Goal: Task Accomplishment & Management: Manage account settings

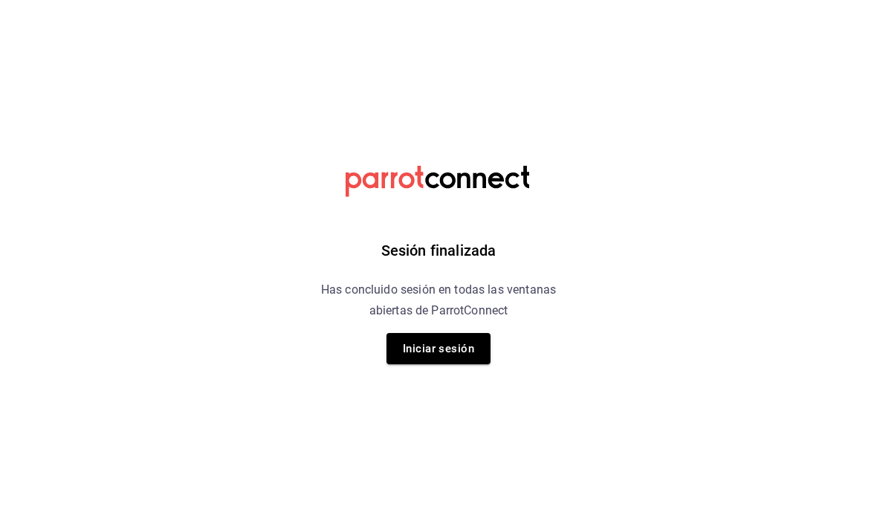
click at [462, 358] on button "Iniciar sesión" at bounding box center [438, 348] width 104 height 31
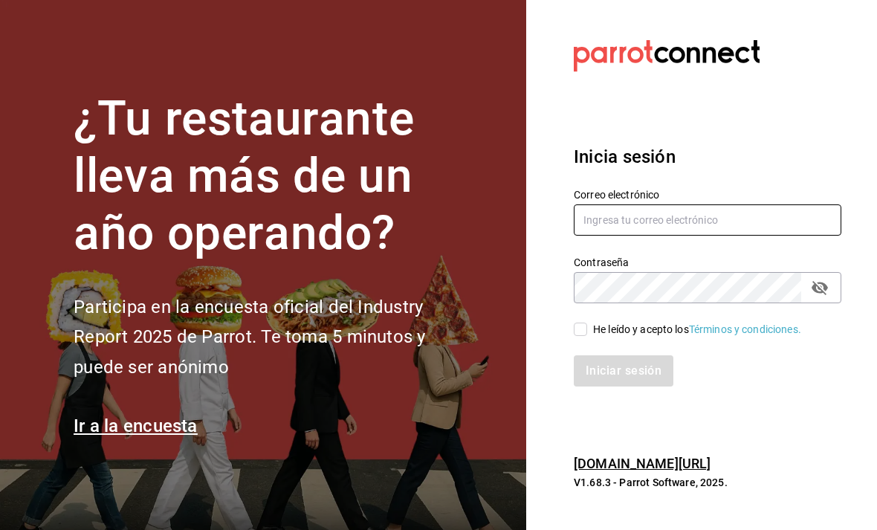
click at [631, 236] on input "text" at bounding box center [707, 219] width 267 height 31
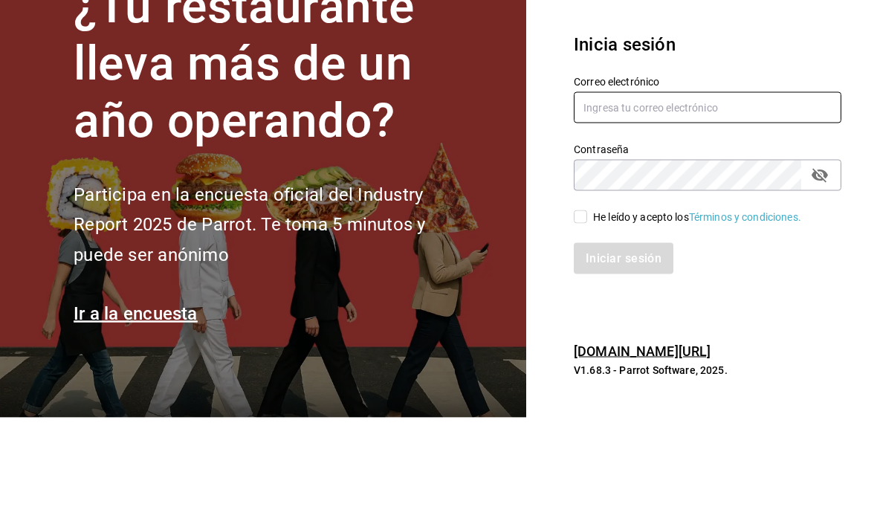
type input "helio.perez.1107@gmail.com"
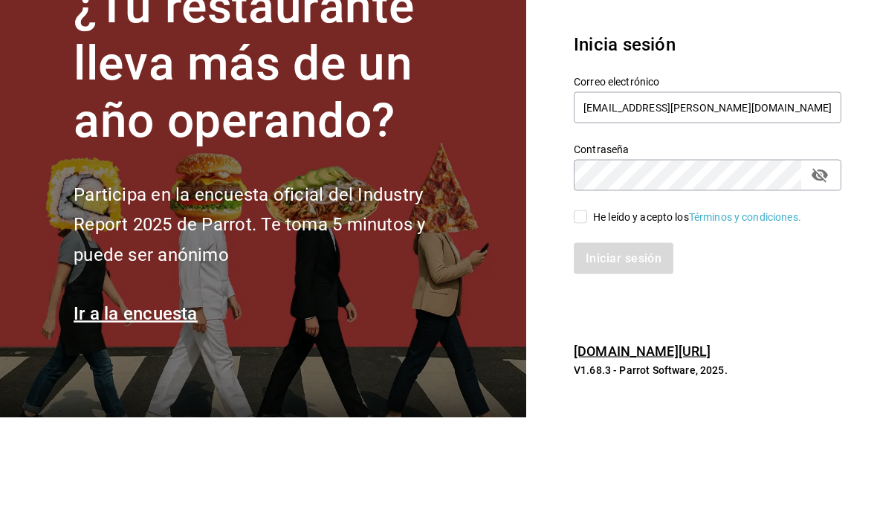
scroll to position [48, 0]
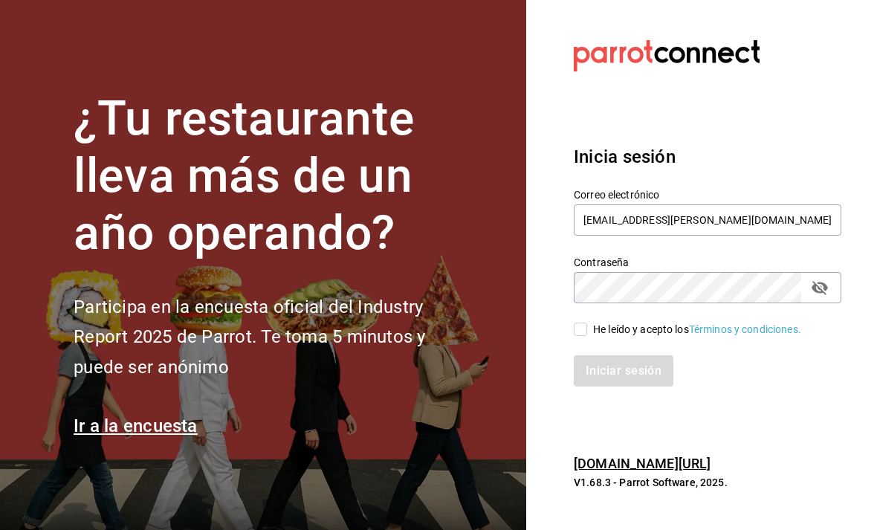
click at [581, 322] on input "He leído y acepto los Términos y condiciones." at bounding box center [580, 328] width 13 height 13
checkbox input "true"
click at [657, 355] on button "Iniciar sesión" at bounding box center [624, 370] width 101 height 31
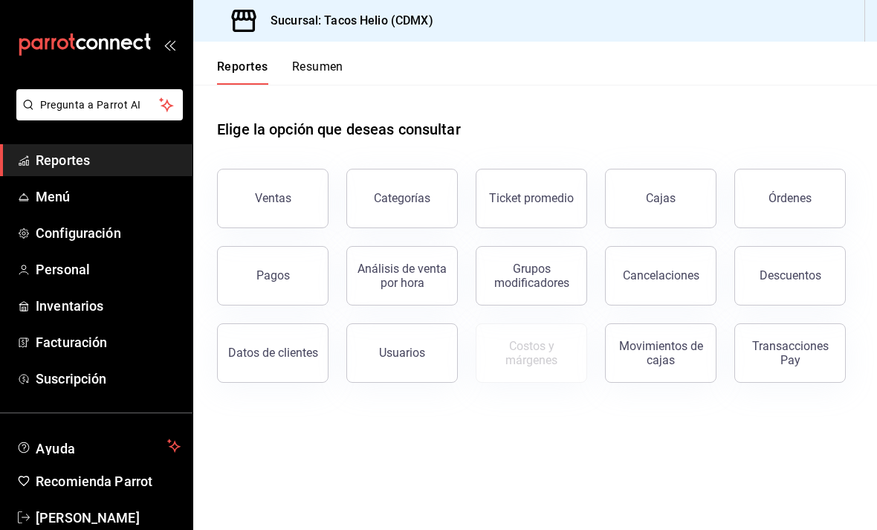
click at [290, 209] on button "Ventas" at bounding box center [272, 198] width 111 height 59
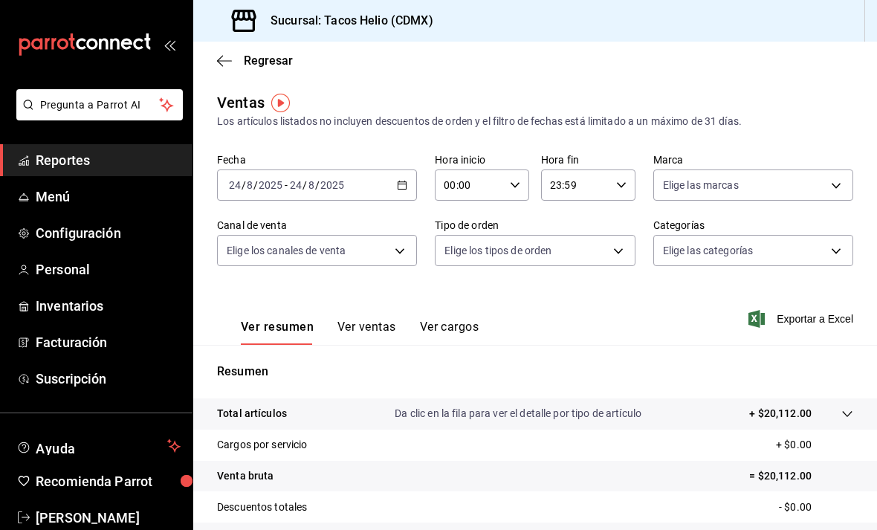
click at [517, 393] on div "Resumen Total artículos Da clic en la fila para ver el detalle por tipo de artí…" at bounding box center [534, 514] width 683 height 302
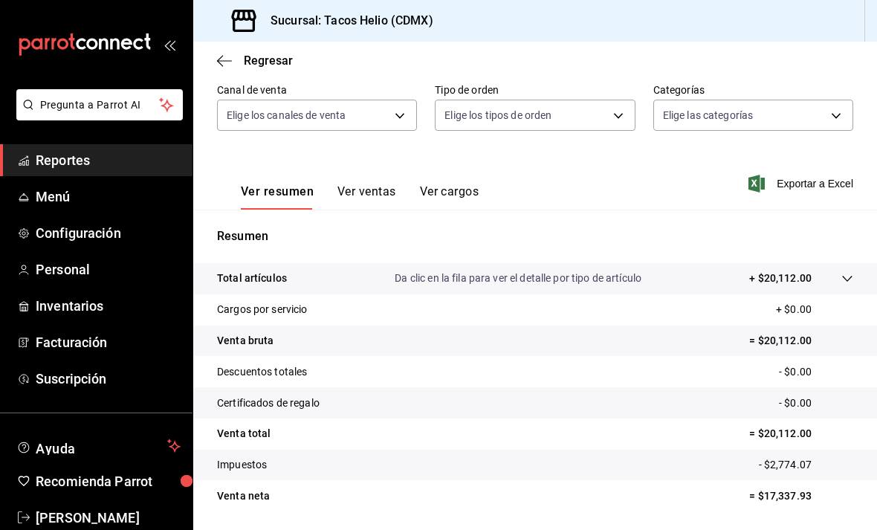
scroll to position [134, 0]
click at [380, 192] on button "Ver ventas" at bounding box center [366, 197] width 59 height 25
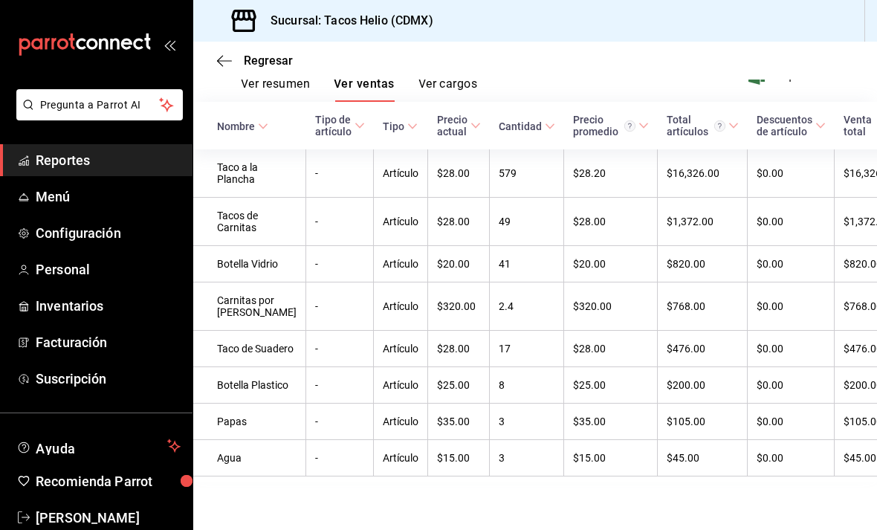
scroll to position [48, 0]
click at [60, 162] on span "Reportes" at bounding box center [108, 160] width 145 height 20
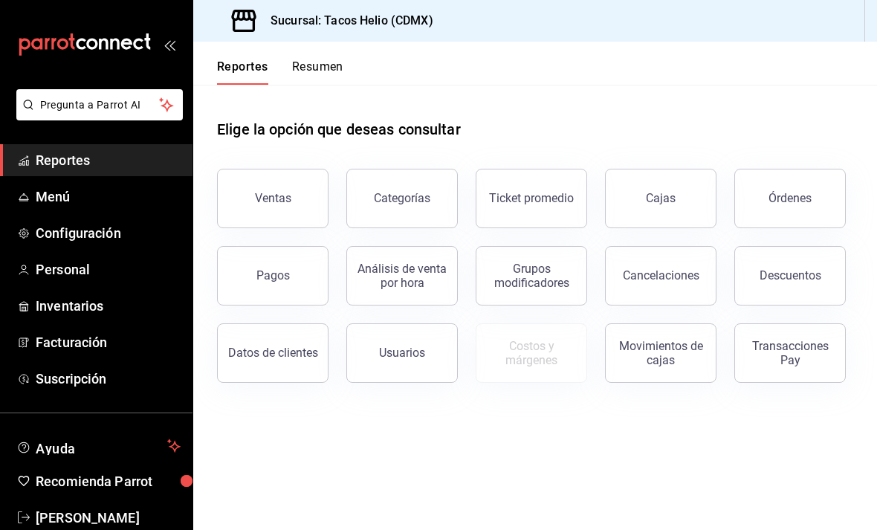
click at [534, 169] on button "Ticket promedio" at bounding box center [530, 198] width 111 height 59
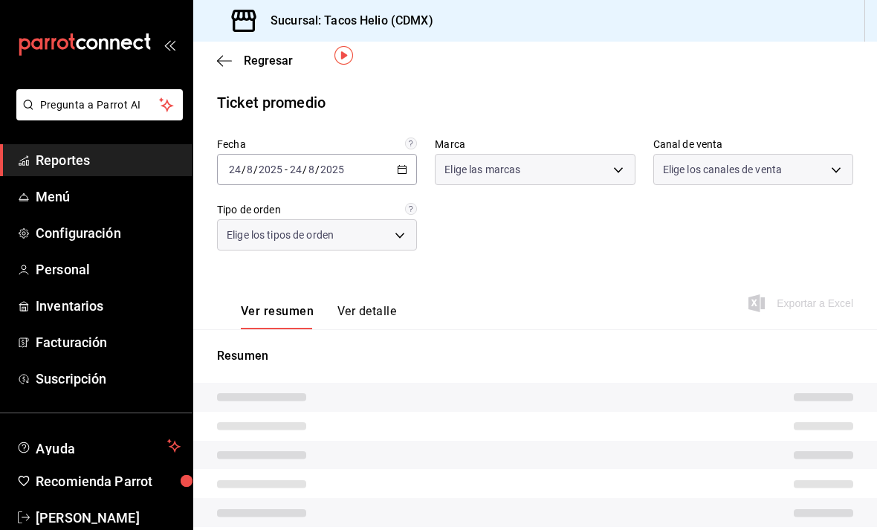
type input "67eac40b-5ce8-4d23-9cbe-5c3b07b89e62"
type input "PARROT,UBER_EATS,RAPPI,DIDI_FOOD,ONLINE"
type input "5ab1d0d8-6386-4890-8162-f94484752e17,5cea75f7-4d90-4088-8347-996193eb257e,d6ae9…"
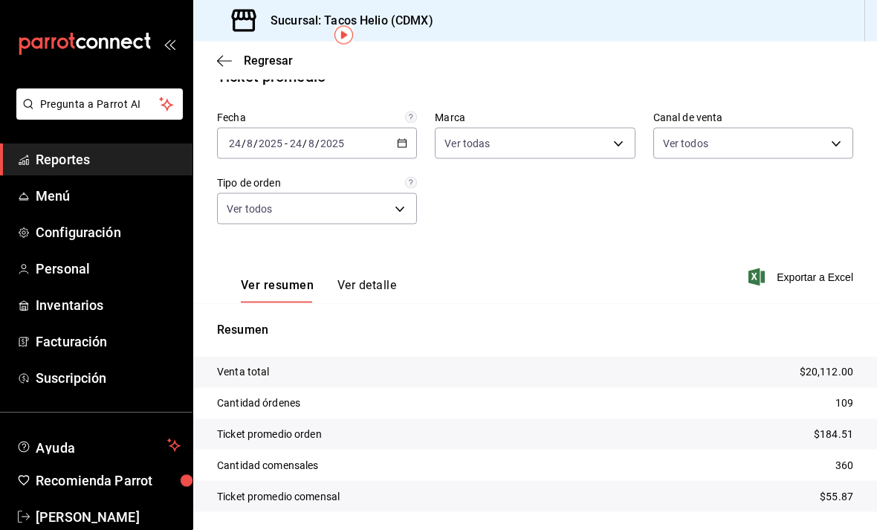
scroll to position [48, 0]
click at [617, 109] on body "Pregunta a Parrot AI Reportes Menú Configuración Personal Inventarios Facturaci…" at bounding box center [438, 265] width 877 height 530
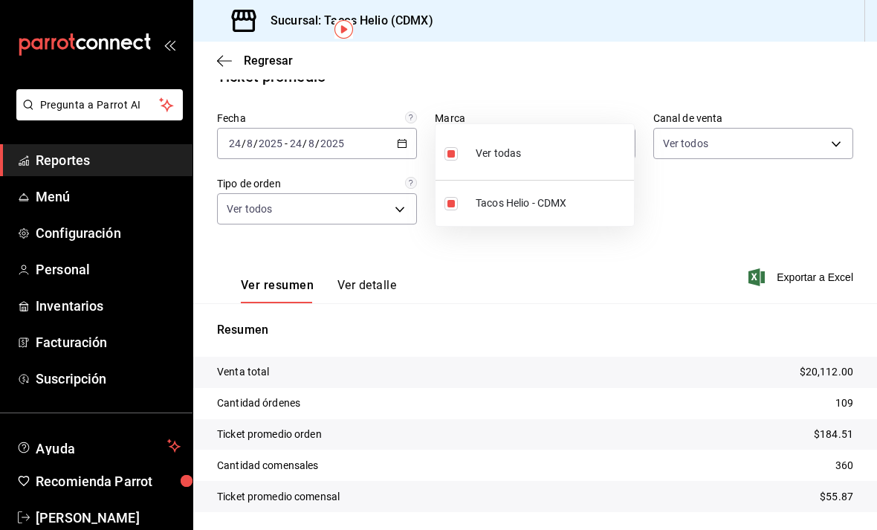
click at [610, 111] on div at bounding box center [438, 265] width 877 height 530
click at [620, 109] on body "Pregunta a Parrot AI Reportes Menú Configuración Personal Inventarios Facturaci…" at bounding box center [438, 265] width 877 height 530
click at [616, 114] on div at bounding box center [438, 265] width 877 height 530
click at [48, 269] on span "Personal" at bounding box center [108, 269] width 145 height 20
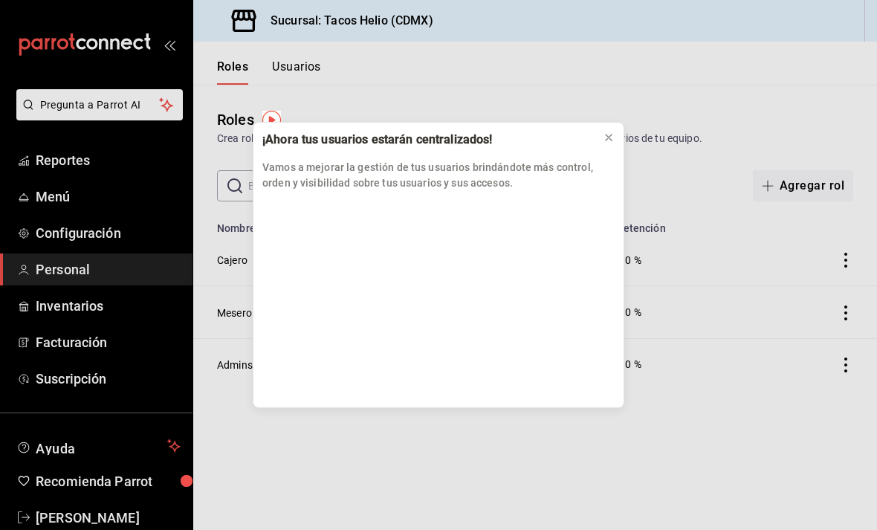
click at [609, 137] on icon at bounding box center [608, 137] width 6 height 6
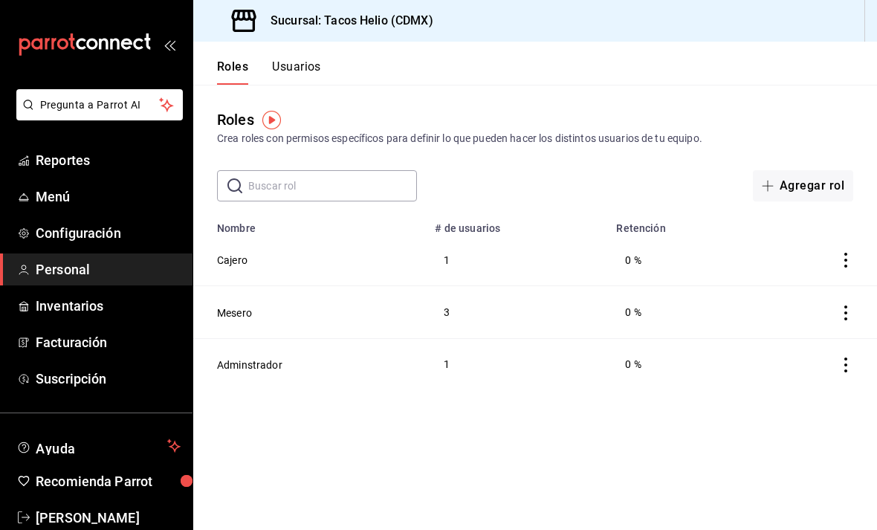
click at [449, 378] on td "1" at bounding box center [516, 364] width 181 height 52
click at [458, 354] on td "1" at bounding box center [516, 364] width 181 height 52
click at [832, 371] on td at bounding box center [814, 364] width 123 height 52
click at [264, 364] on button "Adminstrador" at bounding box center [249, 364] width 65 height 15
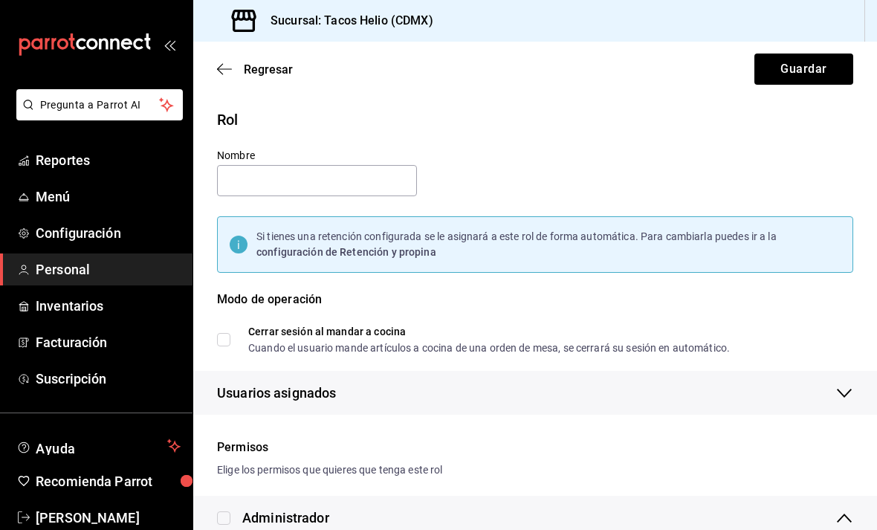
type input "Adminstrador"
checkbox input "true"
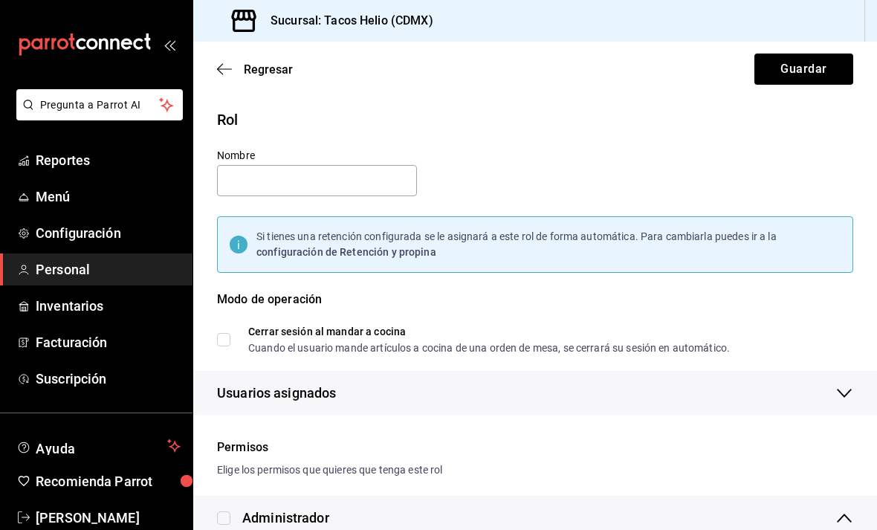
checkbox input "true"
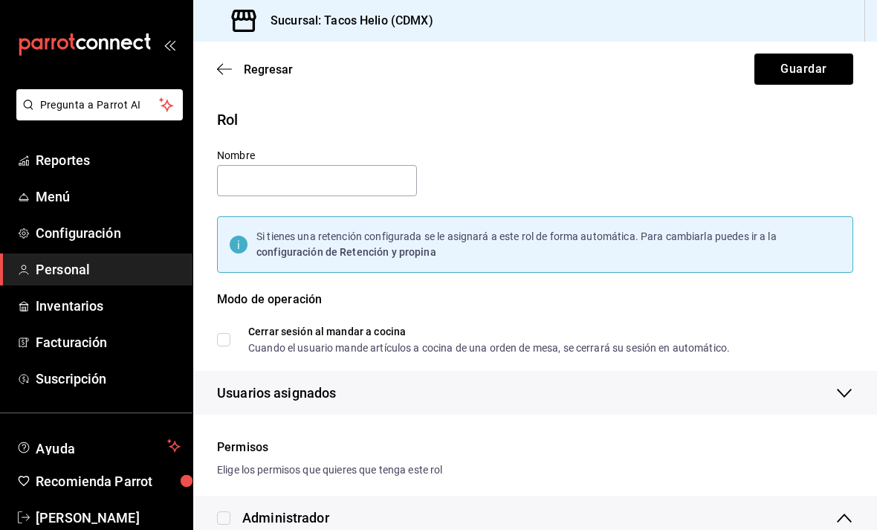
checkbox input "true"
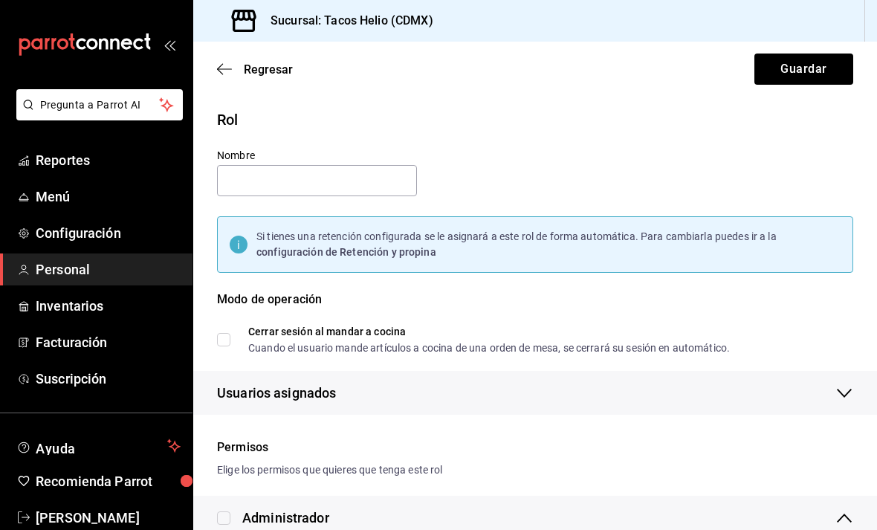
checkbox input "true"
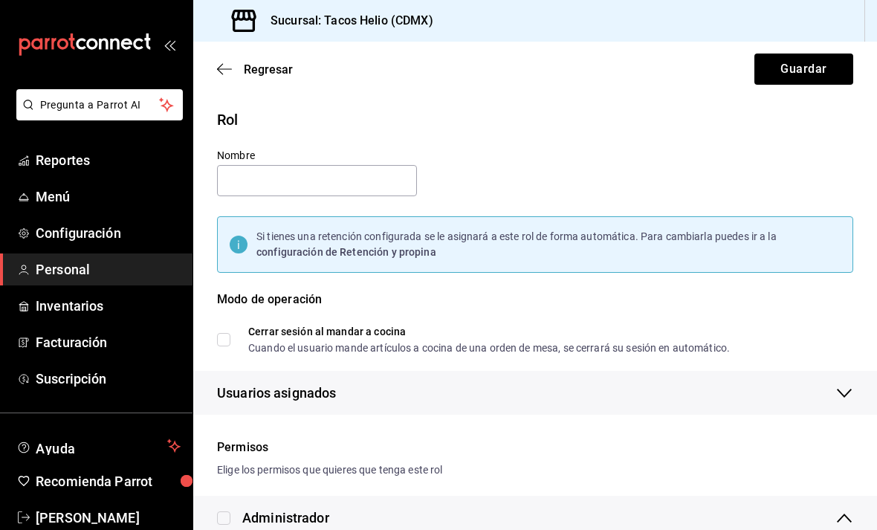
checkbox input "true"
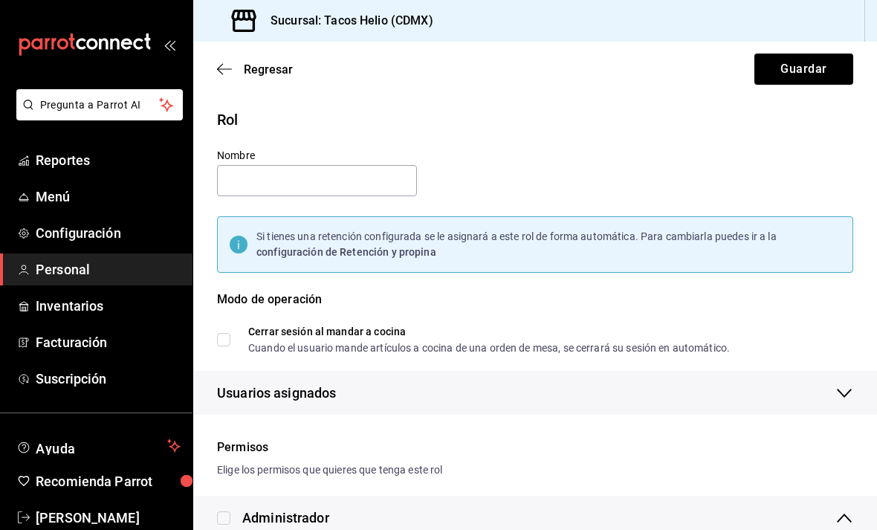
checkbox input "true"
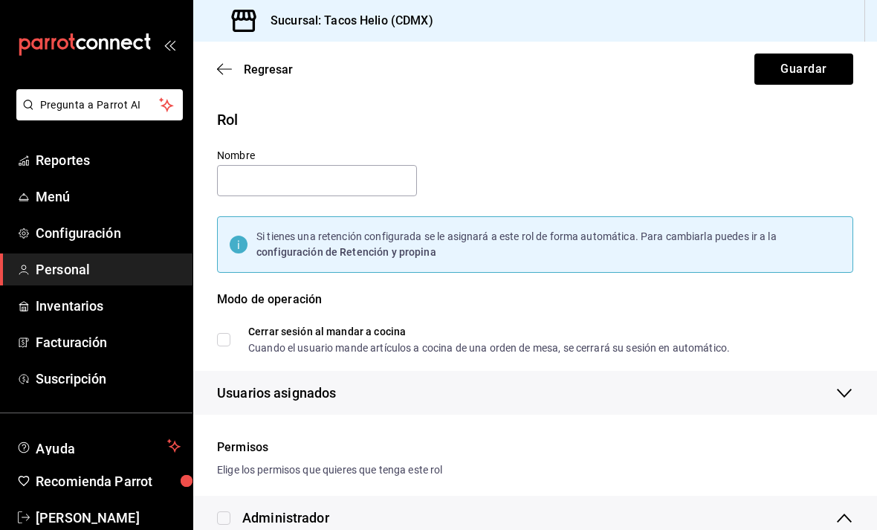
checkbox input "true"
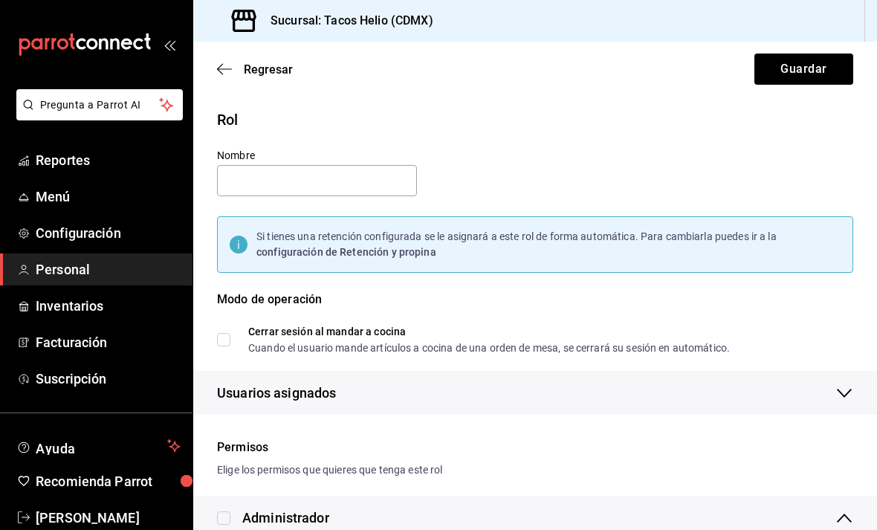
checkbox input "true"
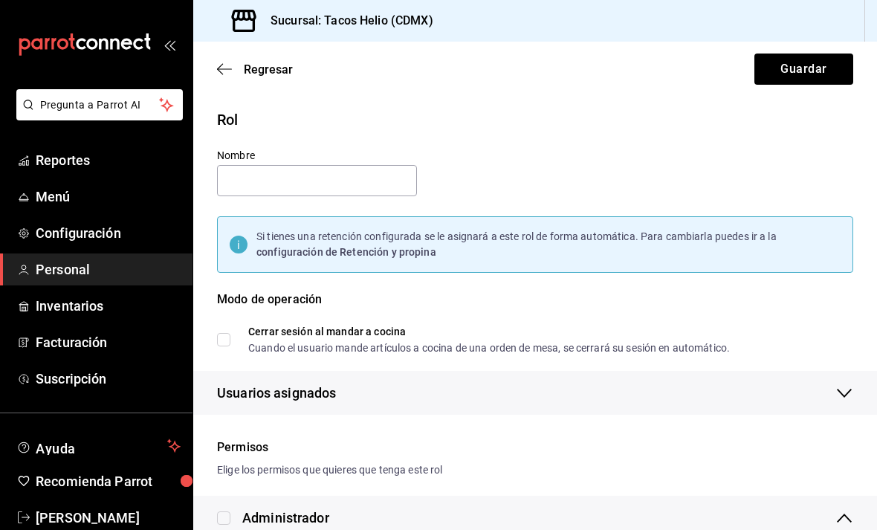
checkbox input "true"
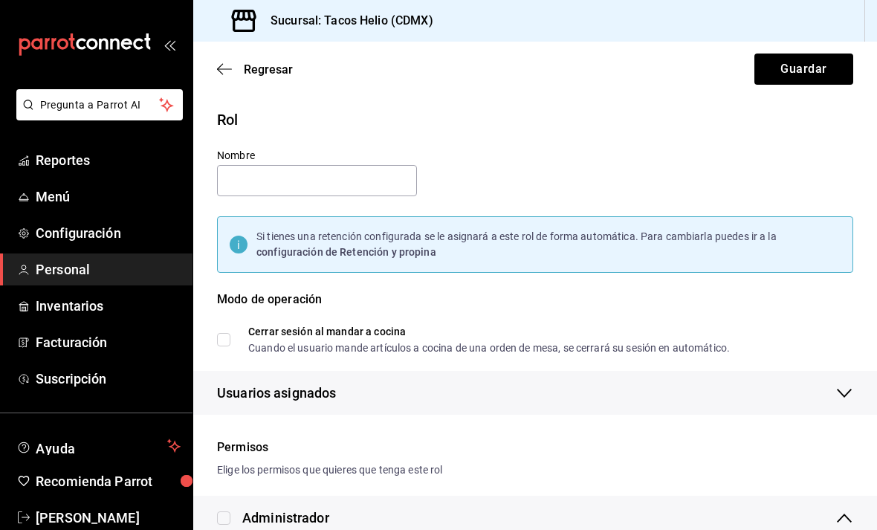
checkbox input "true"
click at [218, 71] on icon "button" at bounding box center [224, 68] width 15 height 13
